Goal: Navigation & Orientation: Find specific page/section

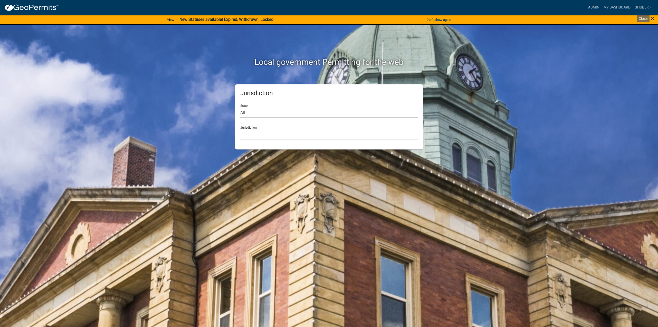
click at [653, 20] on span "×" at bounding box center [652, 18] width 3 height 7
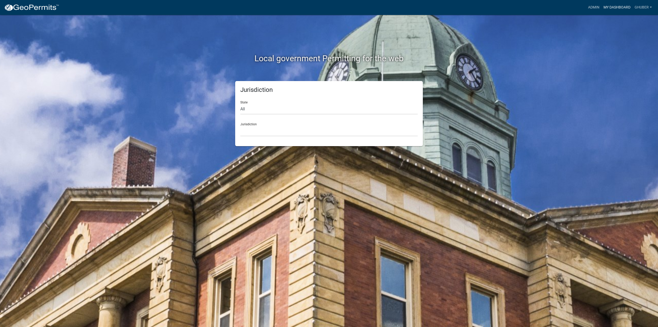
click at [617, 6] on link "My Dashboard" at bounding box center [617, 8] width 31 height 10
